Goal: Task Accomplishment & Management: Manage account settings

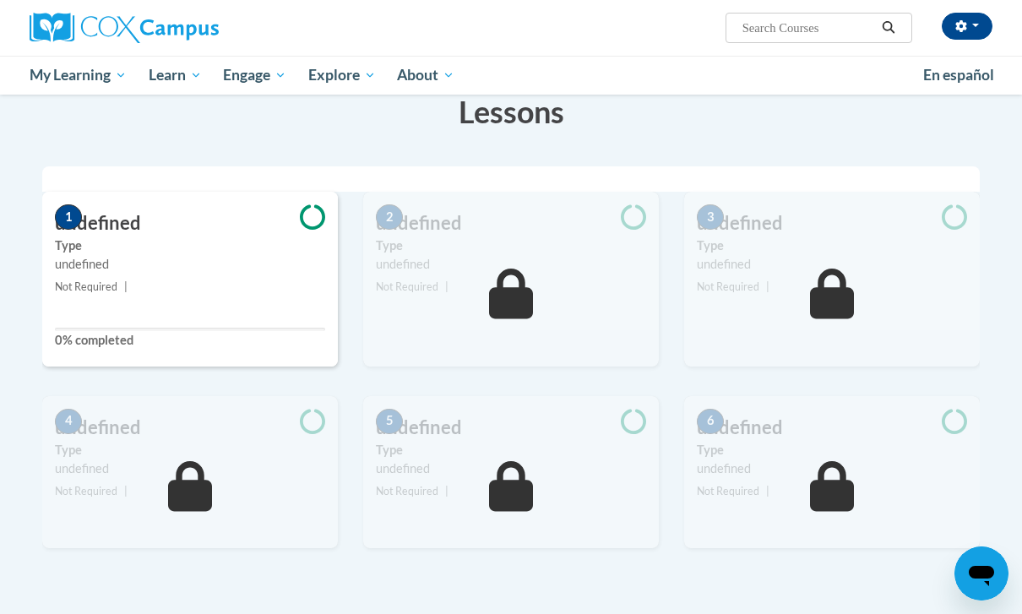
scroll to position [318, 0]
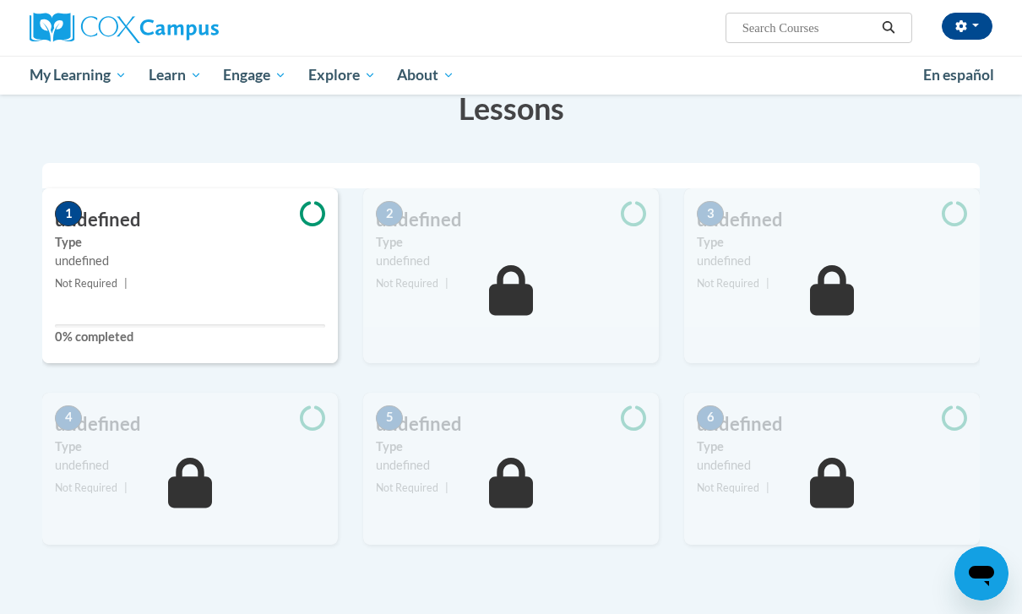
click at [227, 289] on small "Not Required |" at bounding box center [190, 284] width 296 height 19
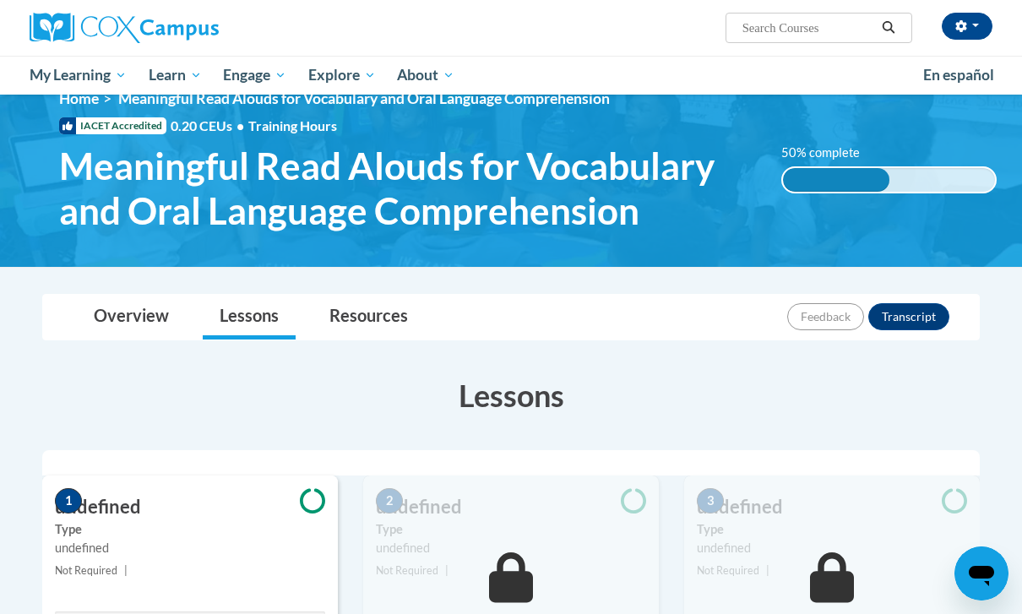
scroll to position [0, 0]
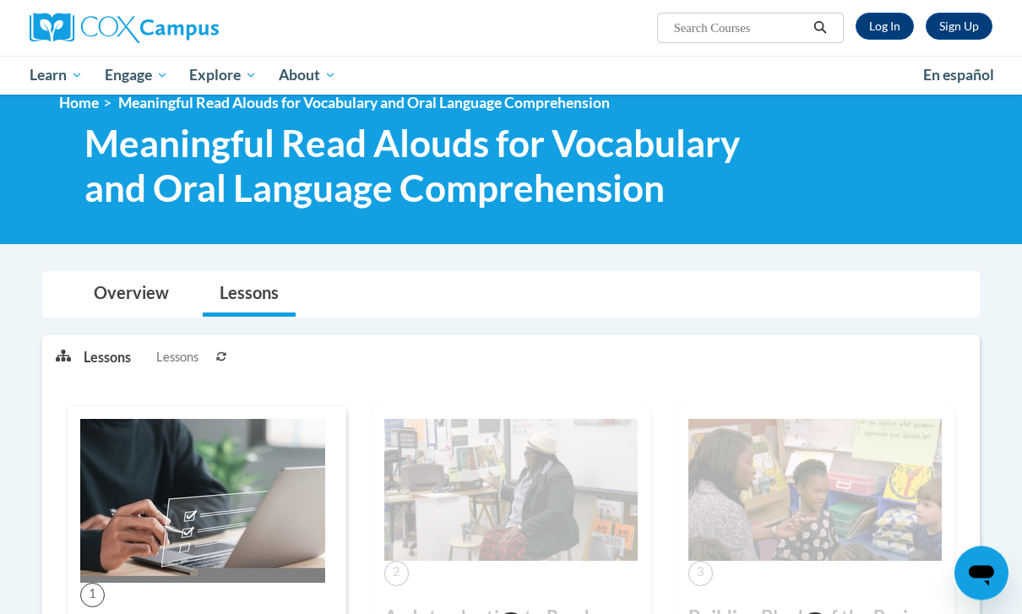
scroll to position [26, 0]
click at [885, 27] on link "Log In" at bounding box center [885, 26] width 58 height 27
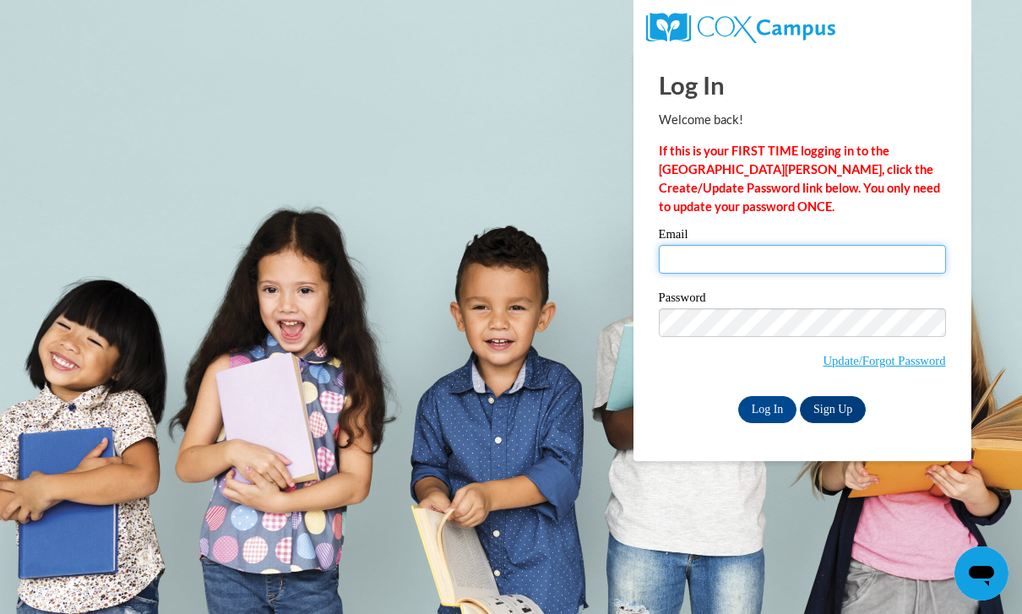
type input "marchlew@student.uiwtx.edu"
click at [767, 408] on input "Log In" at bounding box center [767, 409] width 59 height 27
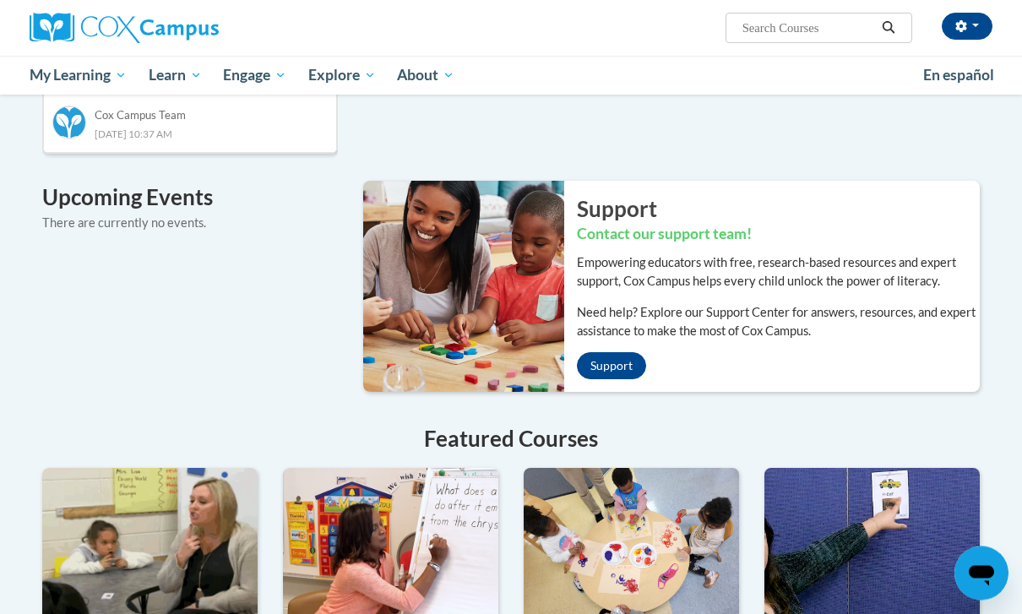
scroll to position [1028, 0]
